Goal: Information Seeking & Learning: Learn about a topic

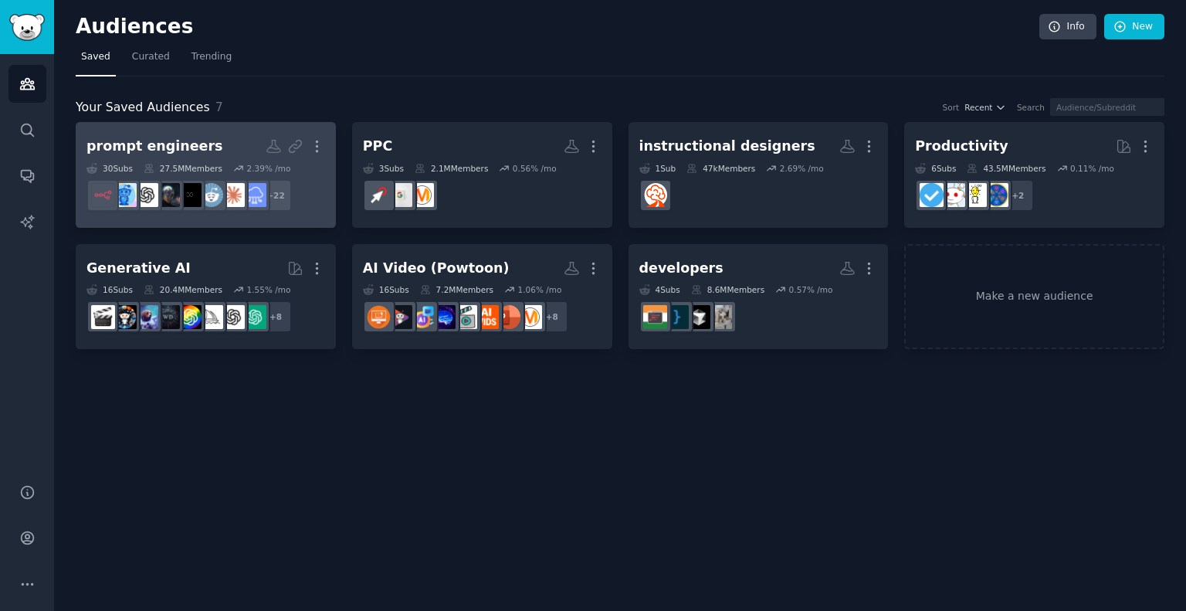
click at [214, 134] on h2 "prompt engineers Custom Audience More" at bounding box center [205, 146] width 239 height 27
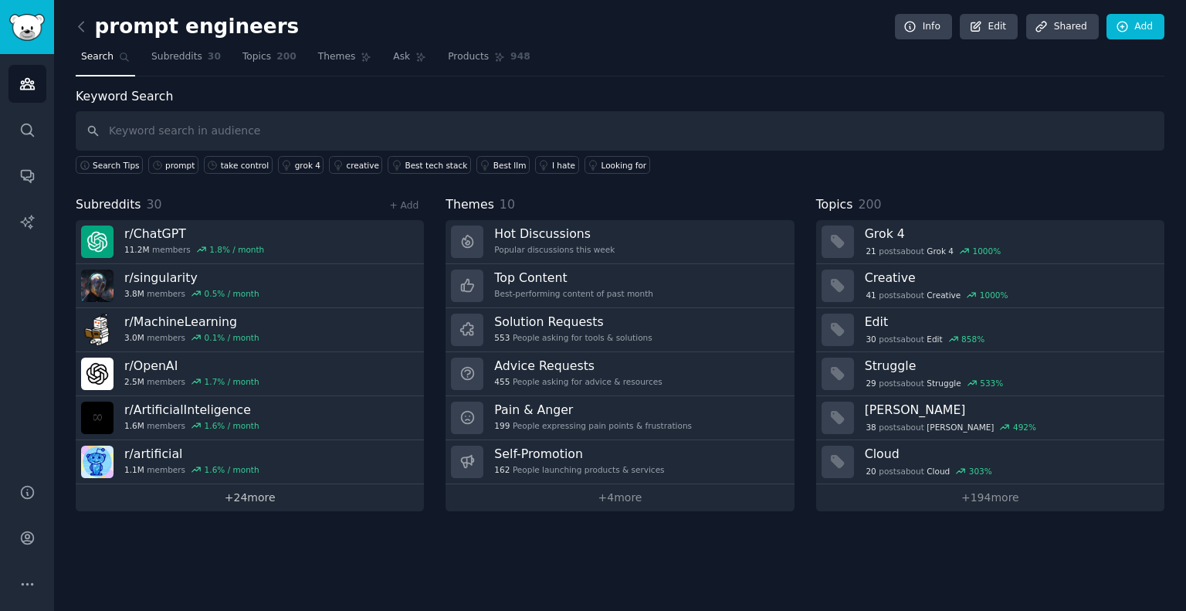
click at [270, 496] on link "+ 24 more" at bounding box center [250, 497] width 348 height 27
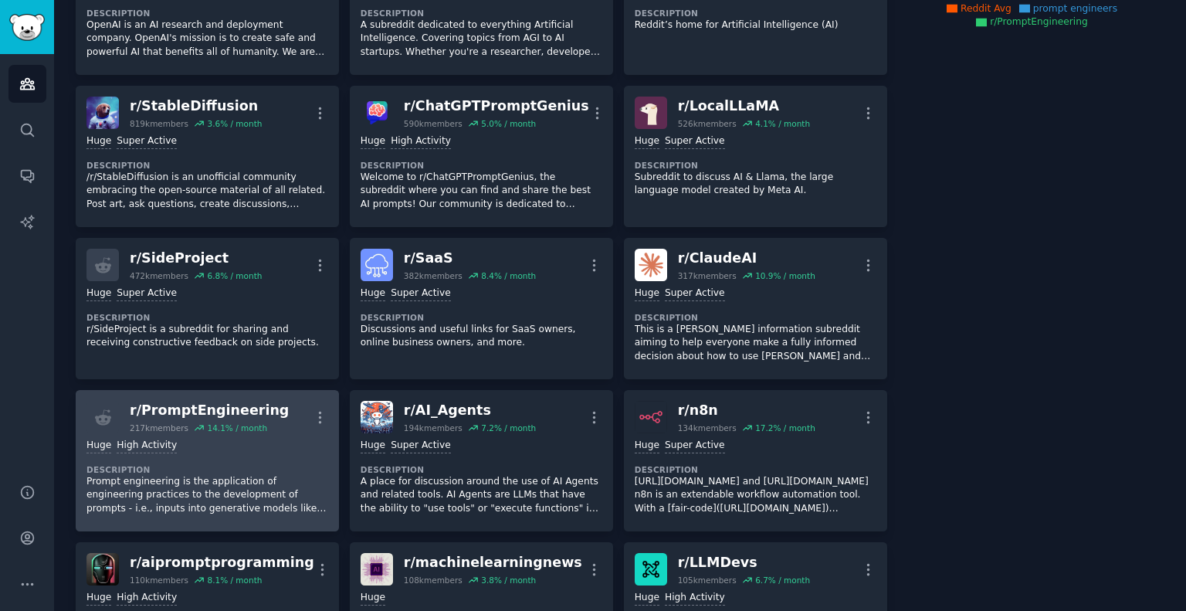
scroll to position [386, 0]
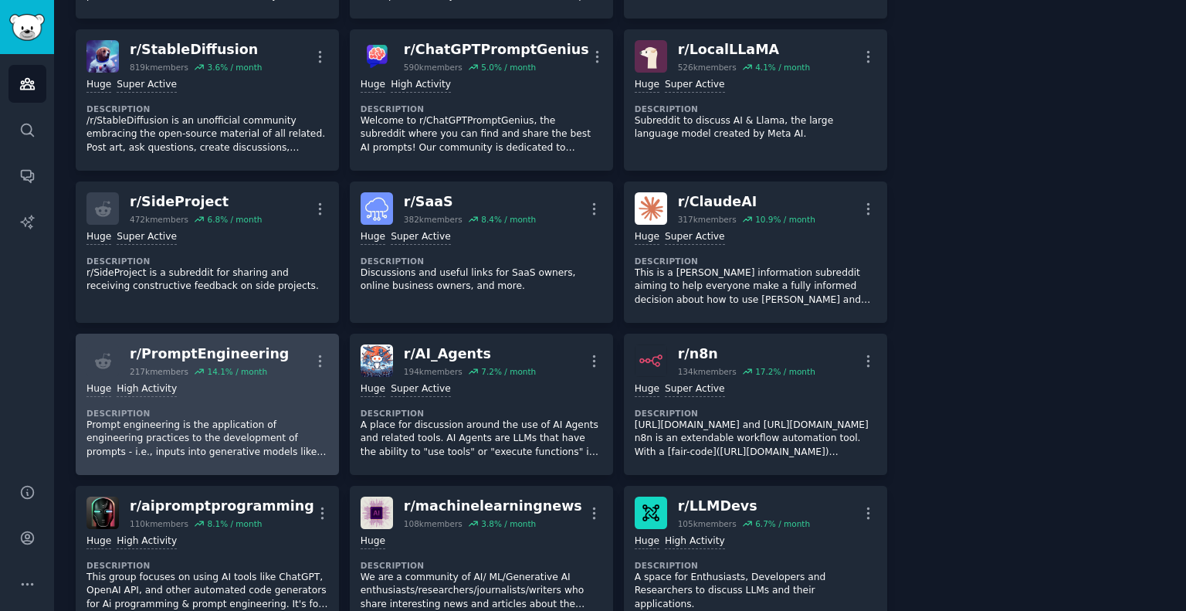
click at [282, 413] on dt "Description" at bounding box center [207, 413] width 242 height 11
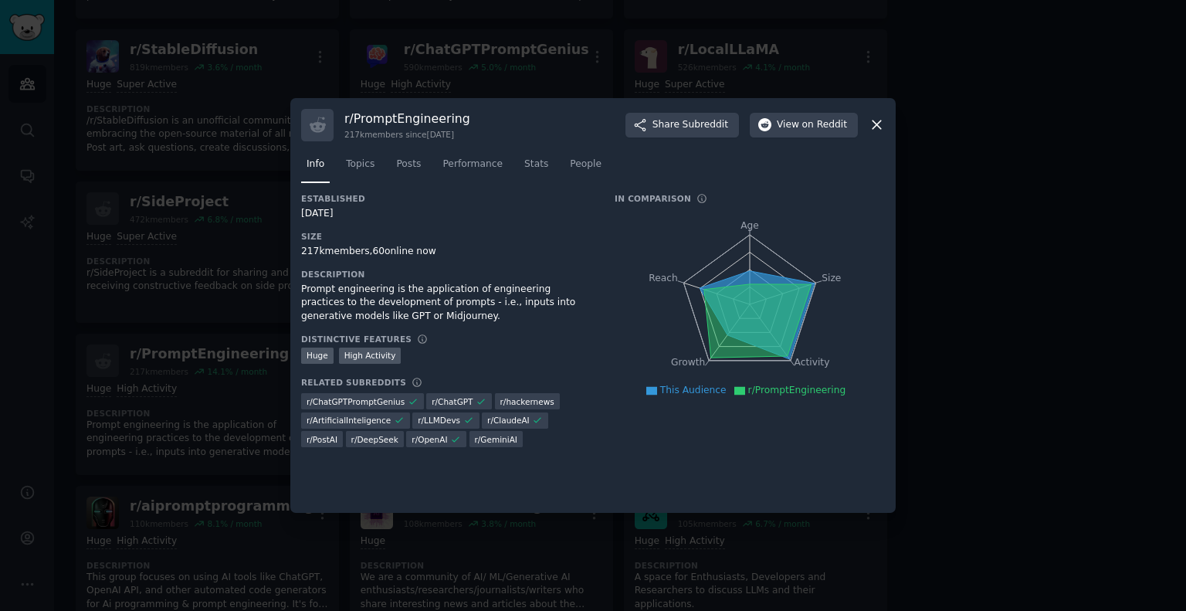
drag, startPoint x: 862, startPoint y: 178, endPoint x: 715, endPoint y: 171, distance: 146.8
click at [715, 171] on nav "Info Topics Posts Performance Stats People" at bounding box center [593, 168] width 584 height 32
drag, startPoint x: 696, startPoint y: 126, endPoint x: 599, endPoint y: 184, distance: 113.6
click at [599, 184] on div "Info Topics Posts Performance Stats People" at bounding box center [593, 167] width 584 height 52
drag, startPoint x: 797, startPoint y: 187, endPoint x: 719, endPoint y: 170, distance: 80.6
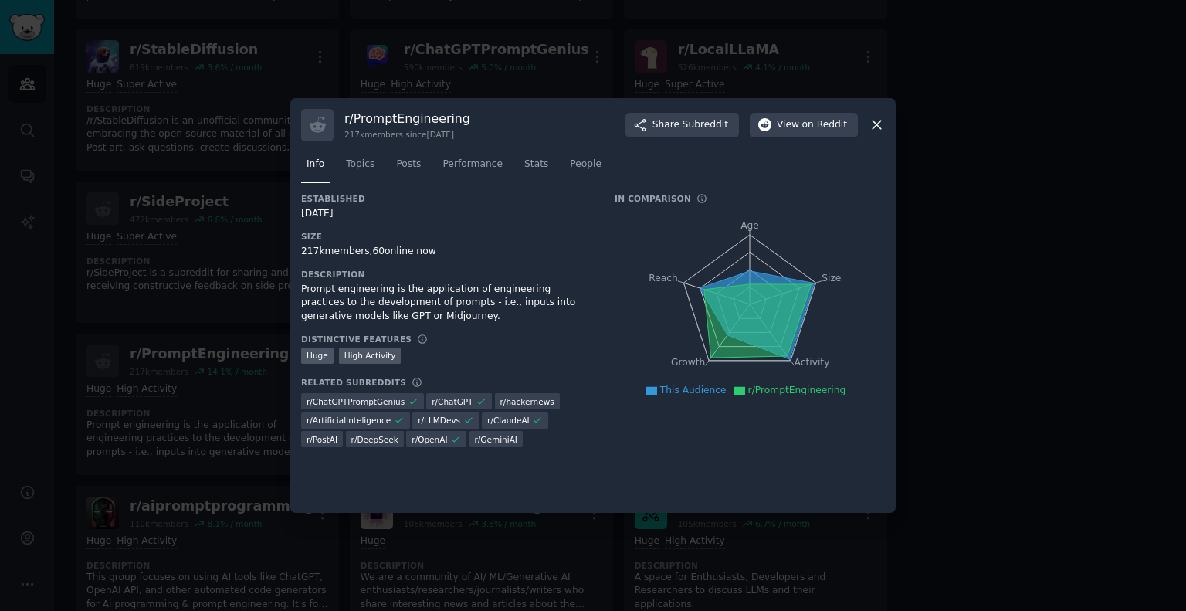
click at [720, 178] on nav "Info Topics Posts Performance Stats People" at bounding box center [593, 168] width 584 height 32
click at [408, 175] on link "Posts" at bounding box center [409, 168] width 36 height 32
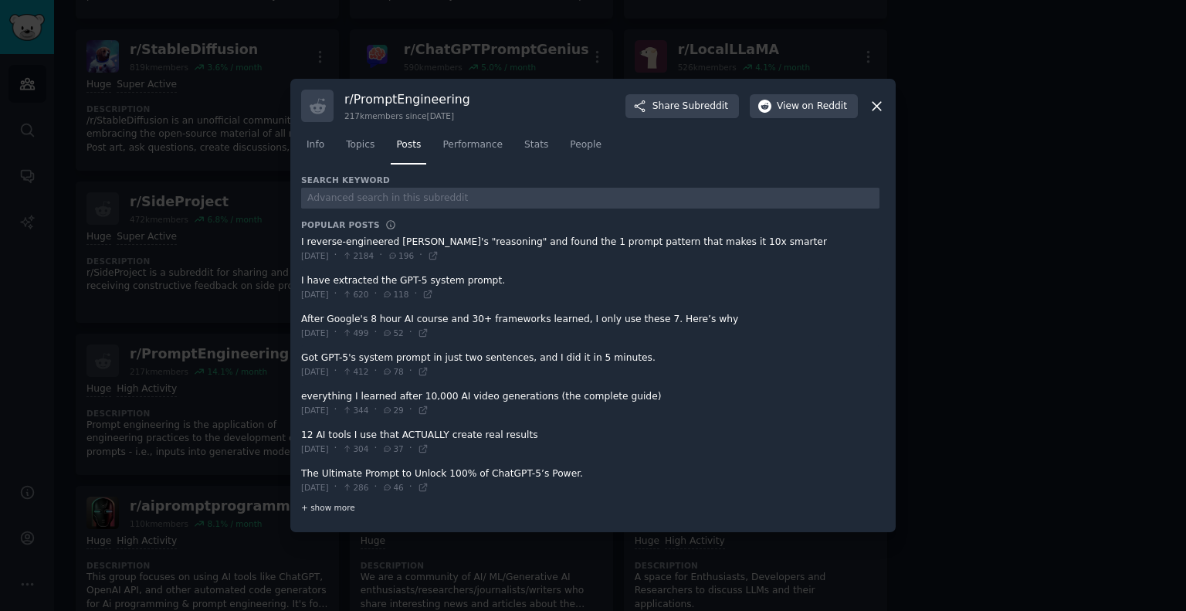
click at [325, 509] on span "+ show more" at bounding box center [328, 507] width 54 height 11
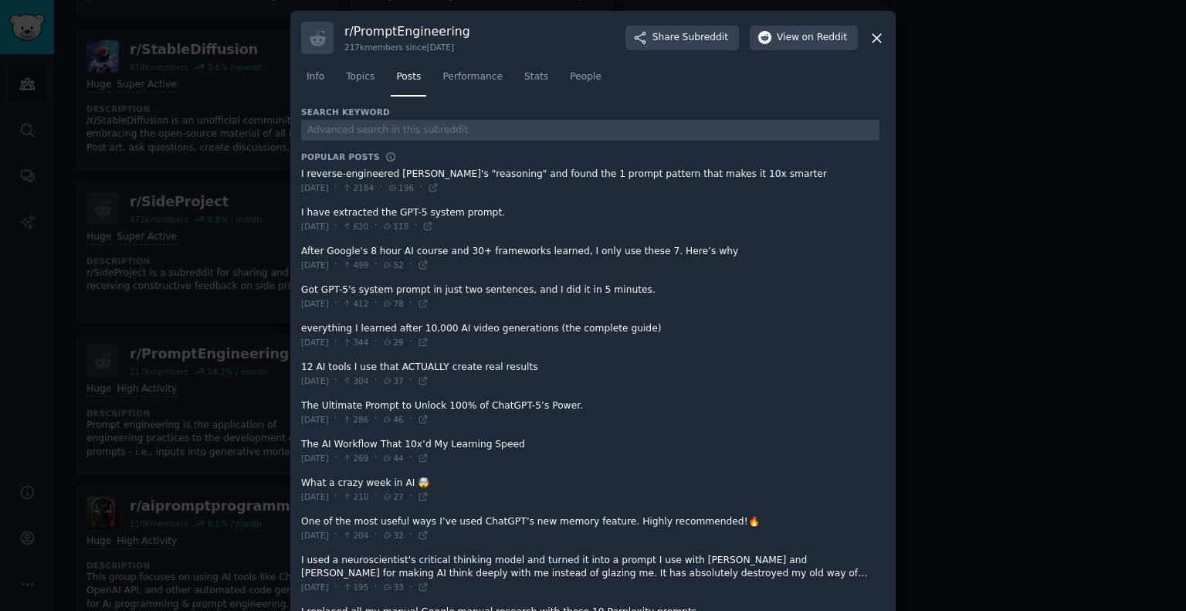
click at [963, 132] on div at bounding box center [593, 305] width 1186 height 611
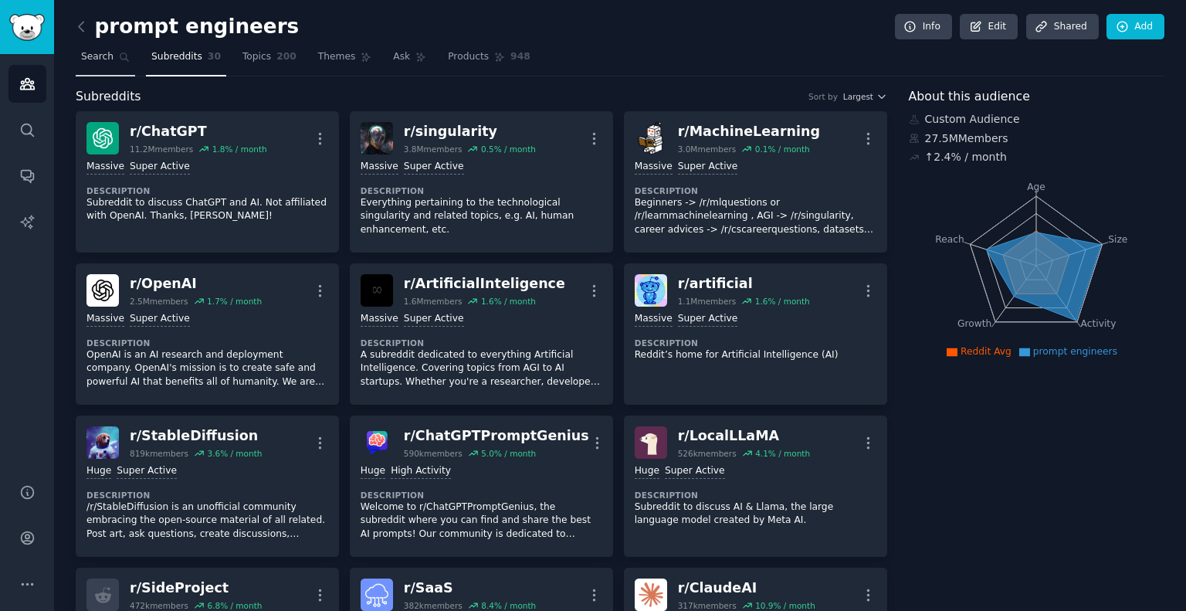
click at [77, 58] on link "Search" at bounding box center [105, 61] width 59 height 32
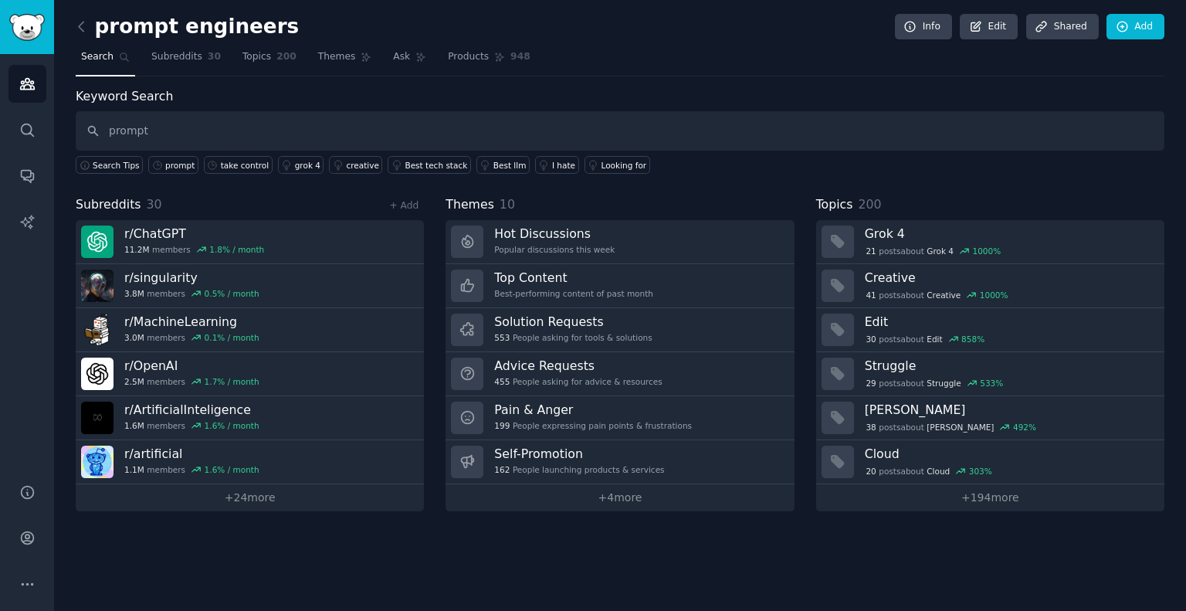
type input "prompt"
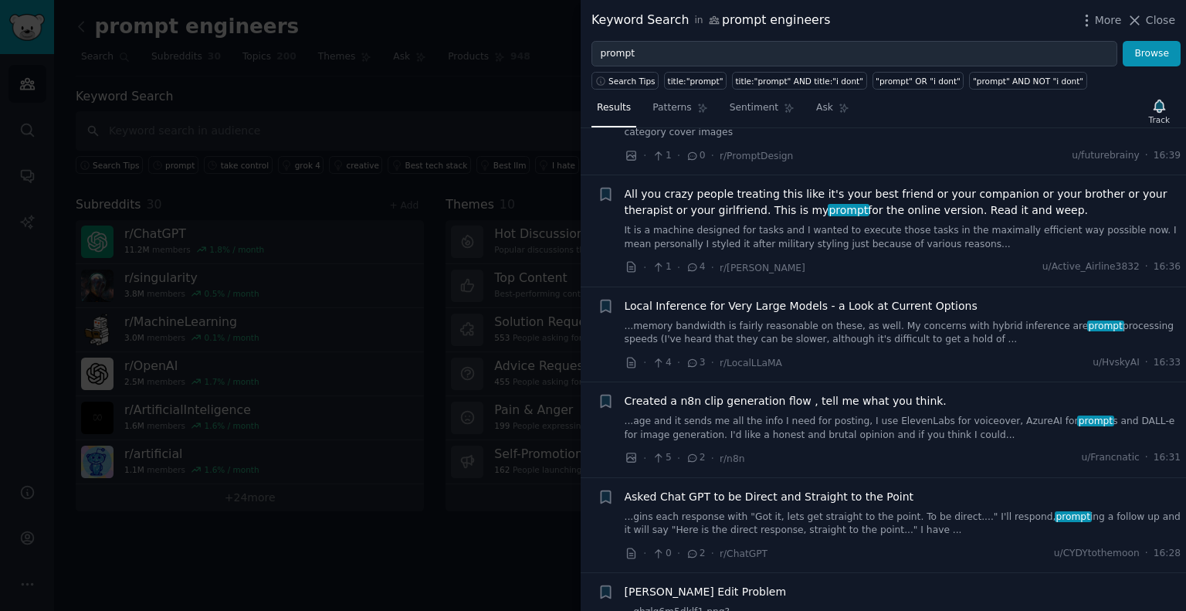
scroll to position [386, 0]
